Goal: Complete application form

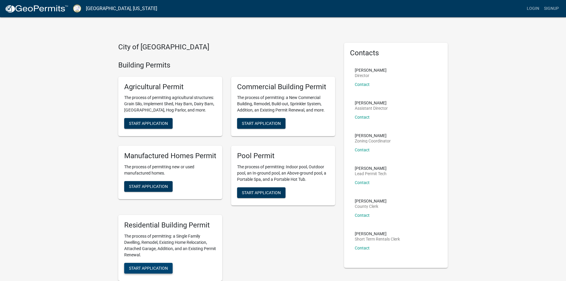
click at [152, 268] on span "Start Application" at bounding box center [148, 267] width 39 height 5
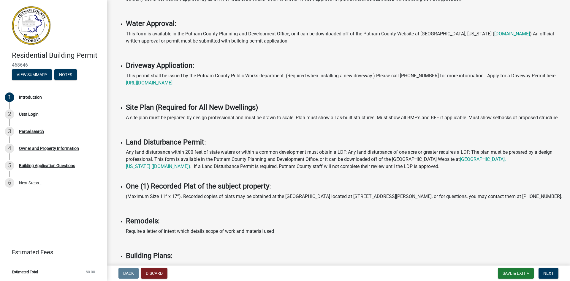
scroll to position [260, 0]
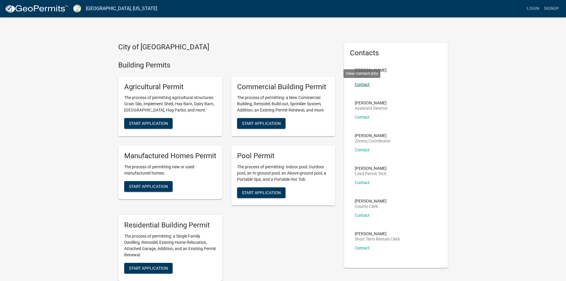
click at [366, 84] on link "Contact" at bounding box center [362, 84] width 15 height 5
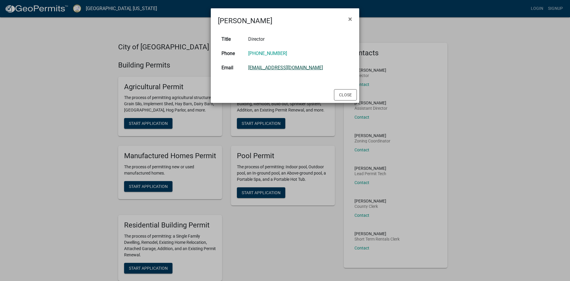
click at [305, 67] on link "[EMAIL_ADDRESS][DOMAIN_NAME]" at bounding box center [285, 68] width 75 height 6
click at [348, 20] on span "×" at bounding box center [350, 19] width 4 height 8
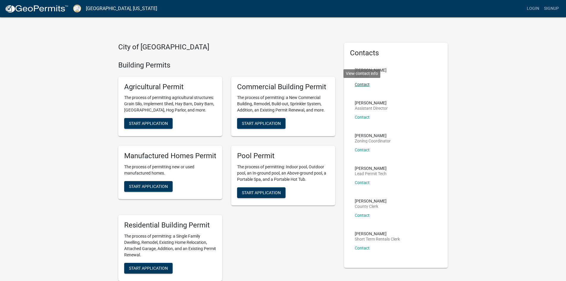
click at [360, 84] on link "Contact" at bounding box center [362, 84] width 15 height 5
